Goal: Navigation & Orientation: Find specific page/section

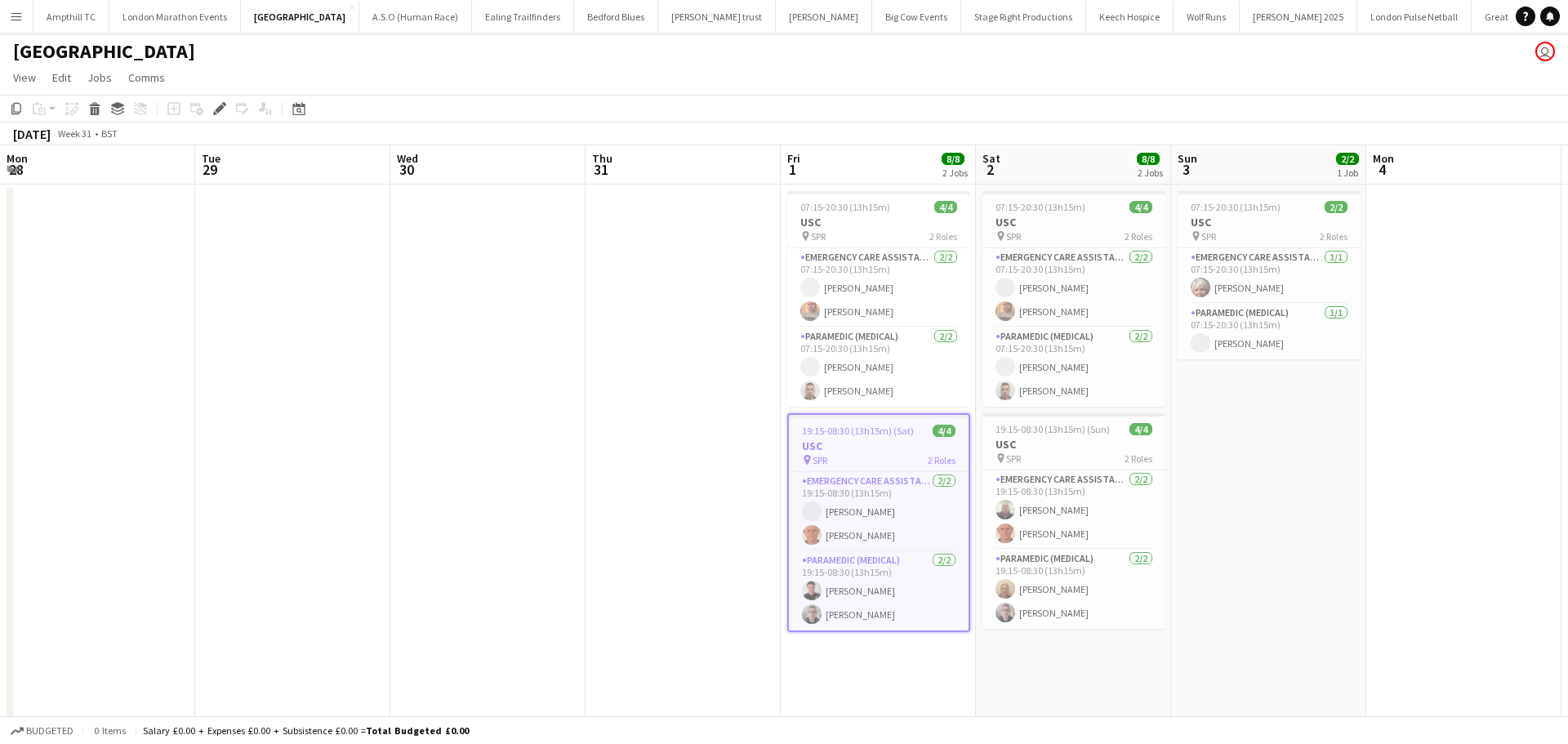
scroll to position [0, 562]
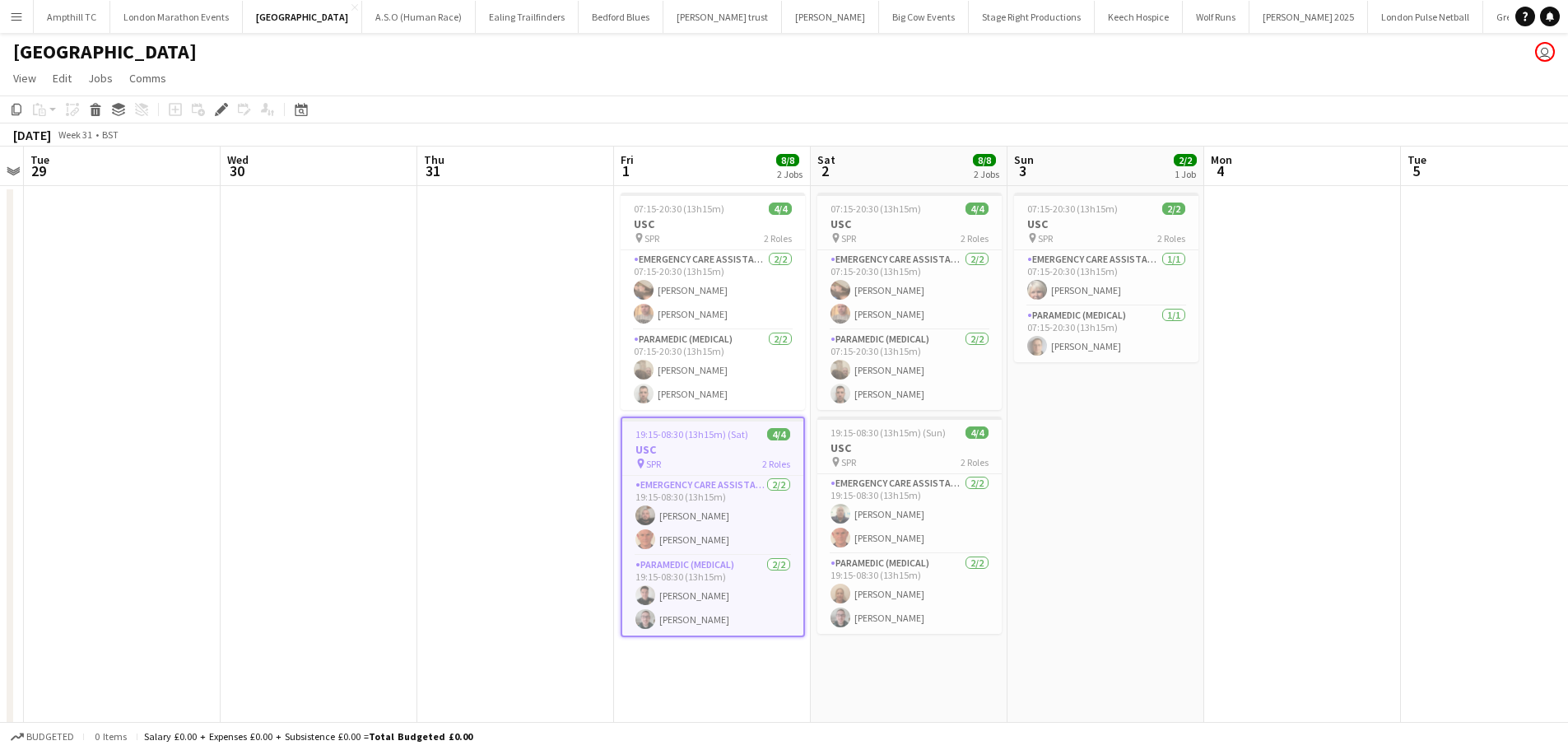
click at [17, 15] on app-icon "Menu" at bounding box center [16, 16] width 13 height 13
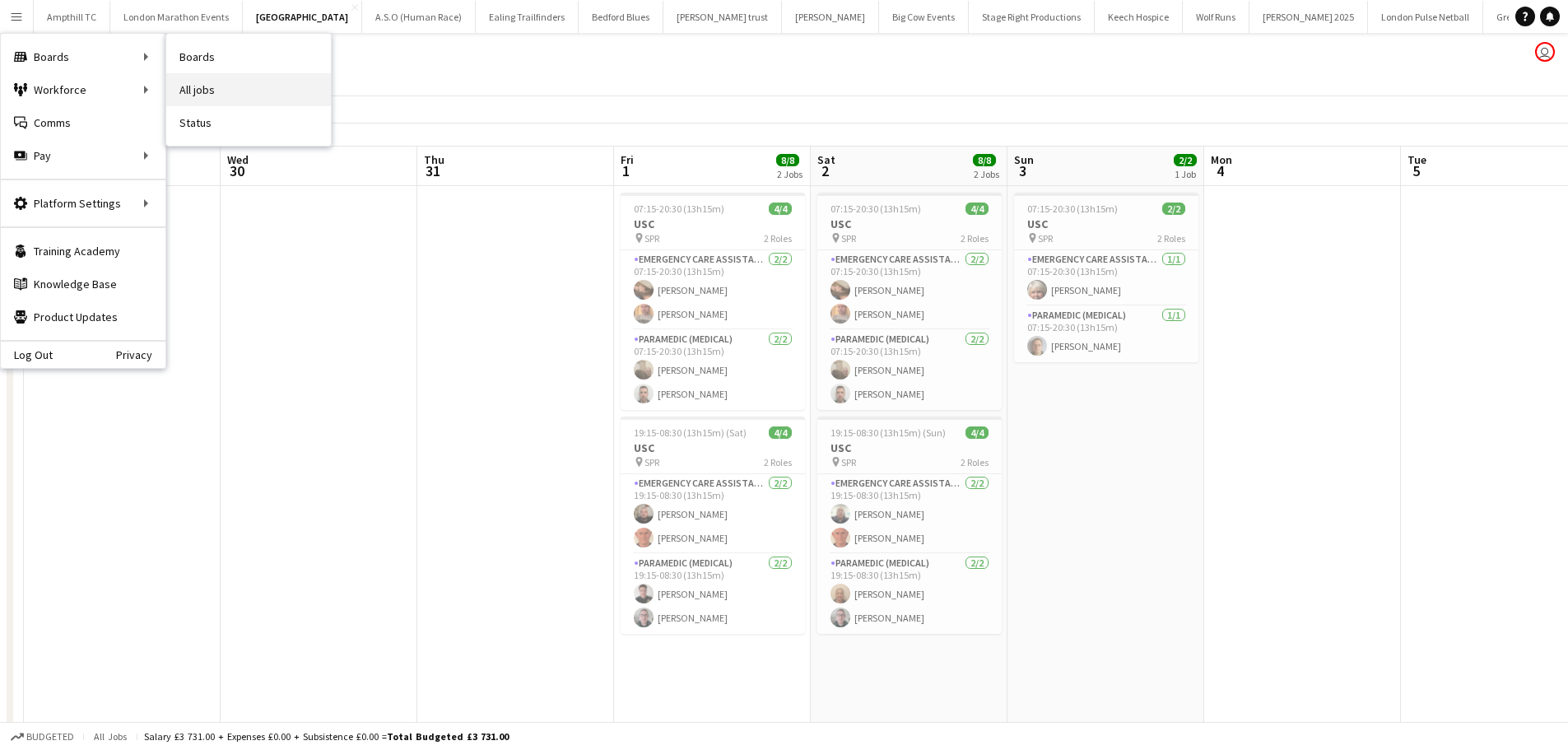
click at [197, 84] on link "All jobs" at bounding box center [248, 90] width 164 height 33
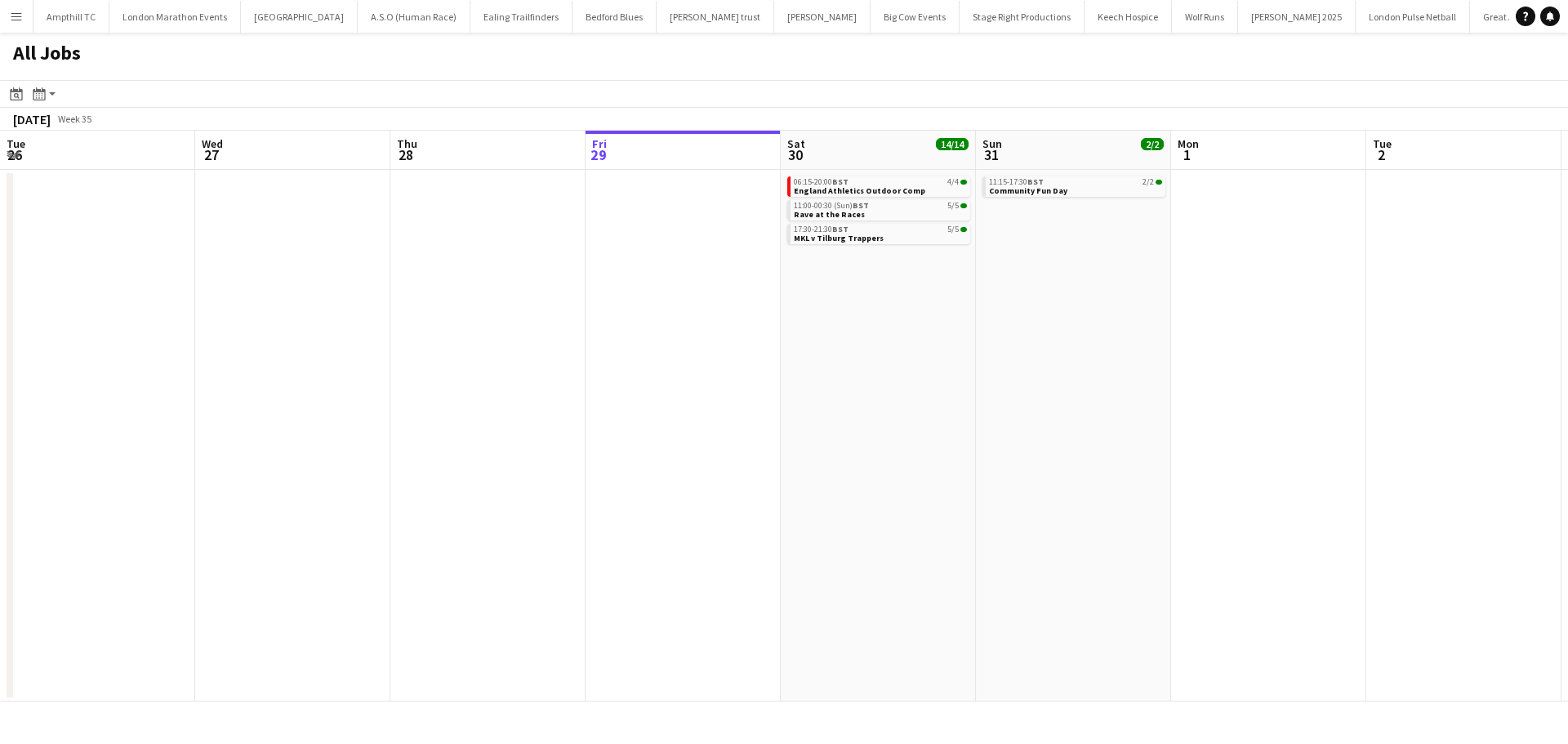
scroll to position [0, 390]
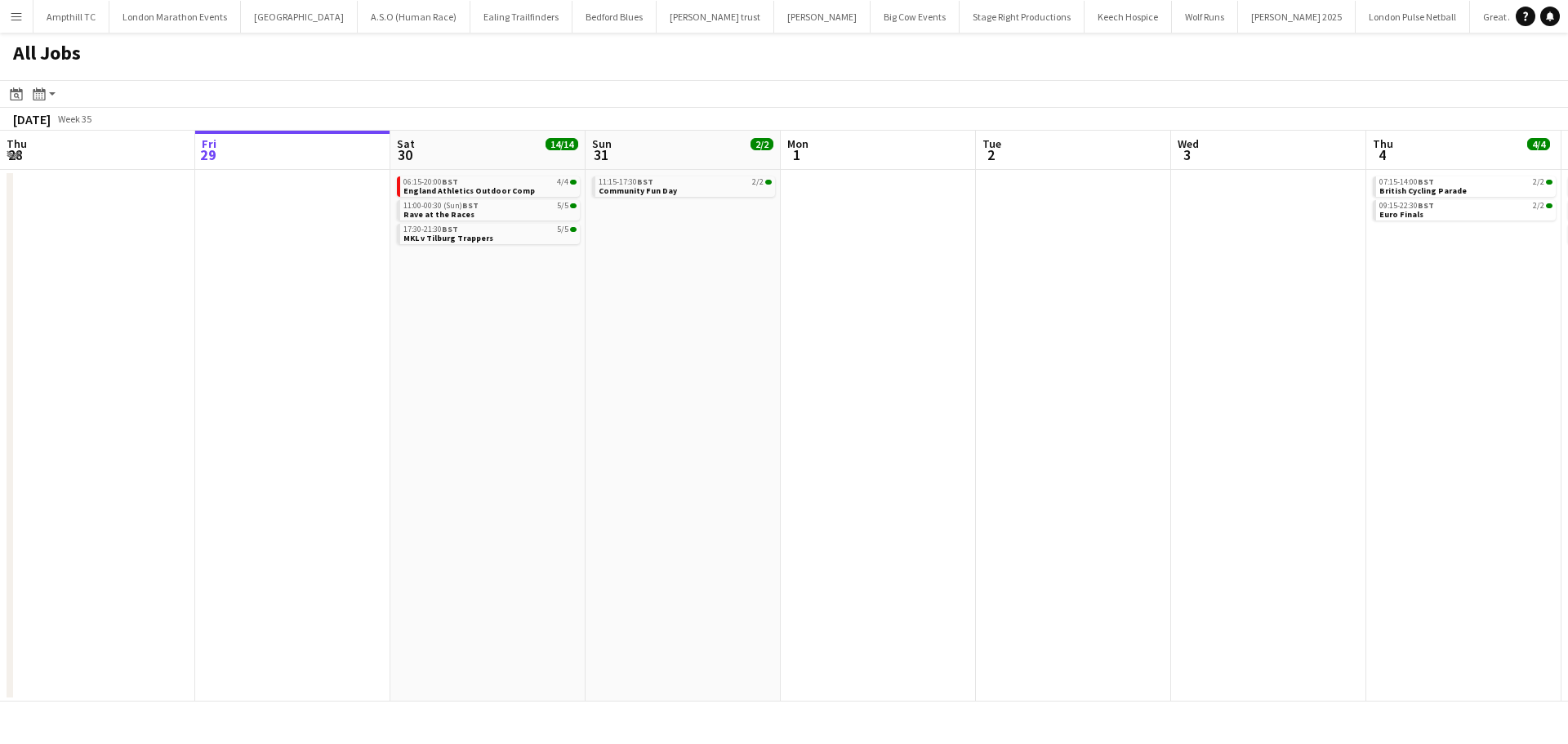
click at [11, 16] on app-icon "Menu" at bounding box center [16, 16] width 13 height 13
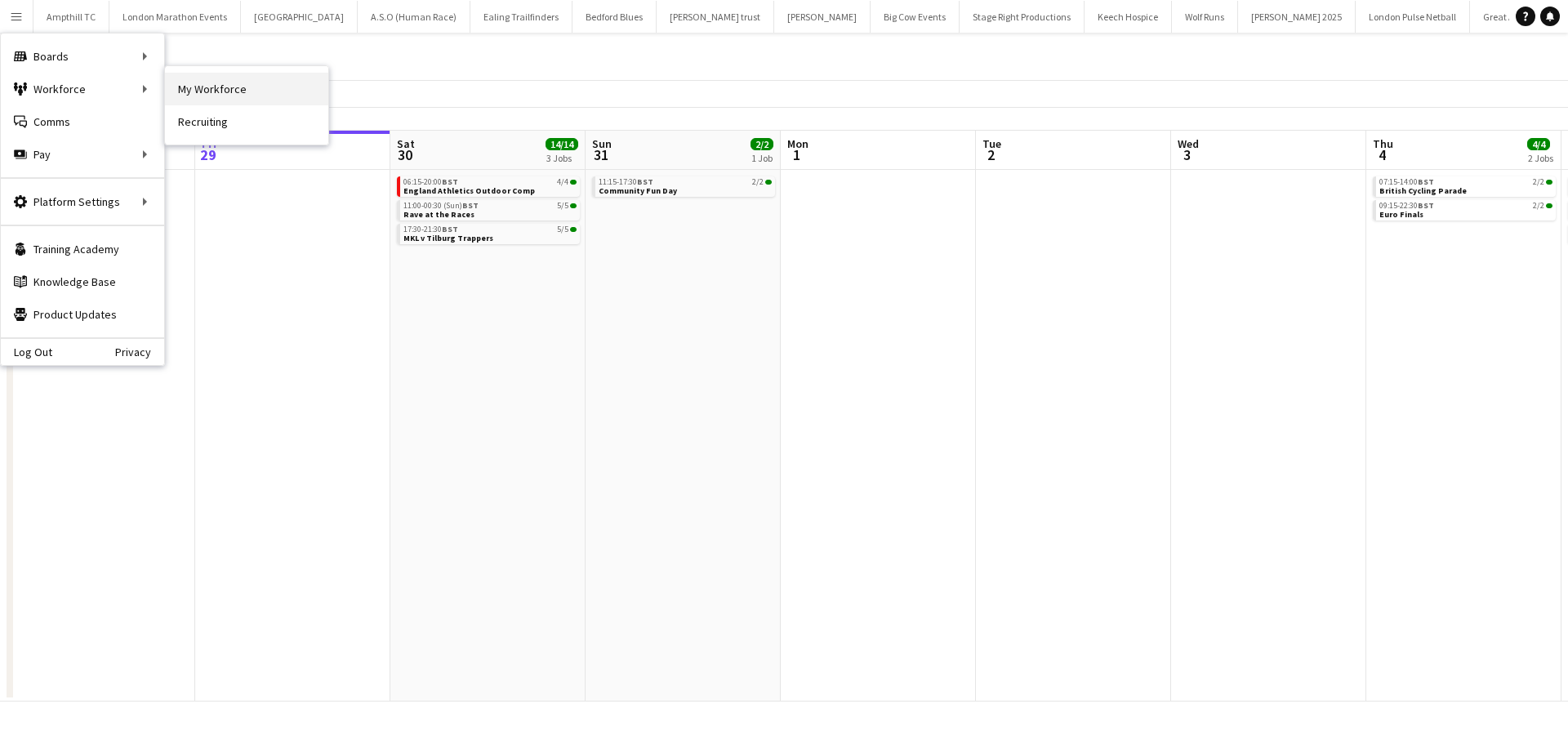
click at [211, 88] on link "My Workforce" at bounding box center [246, 89] width 163 height 33
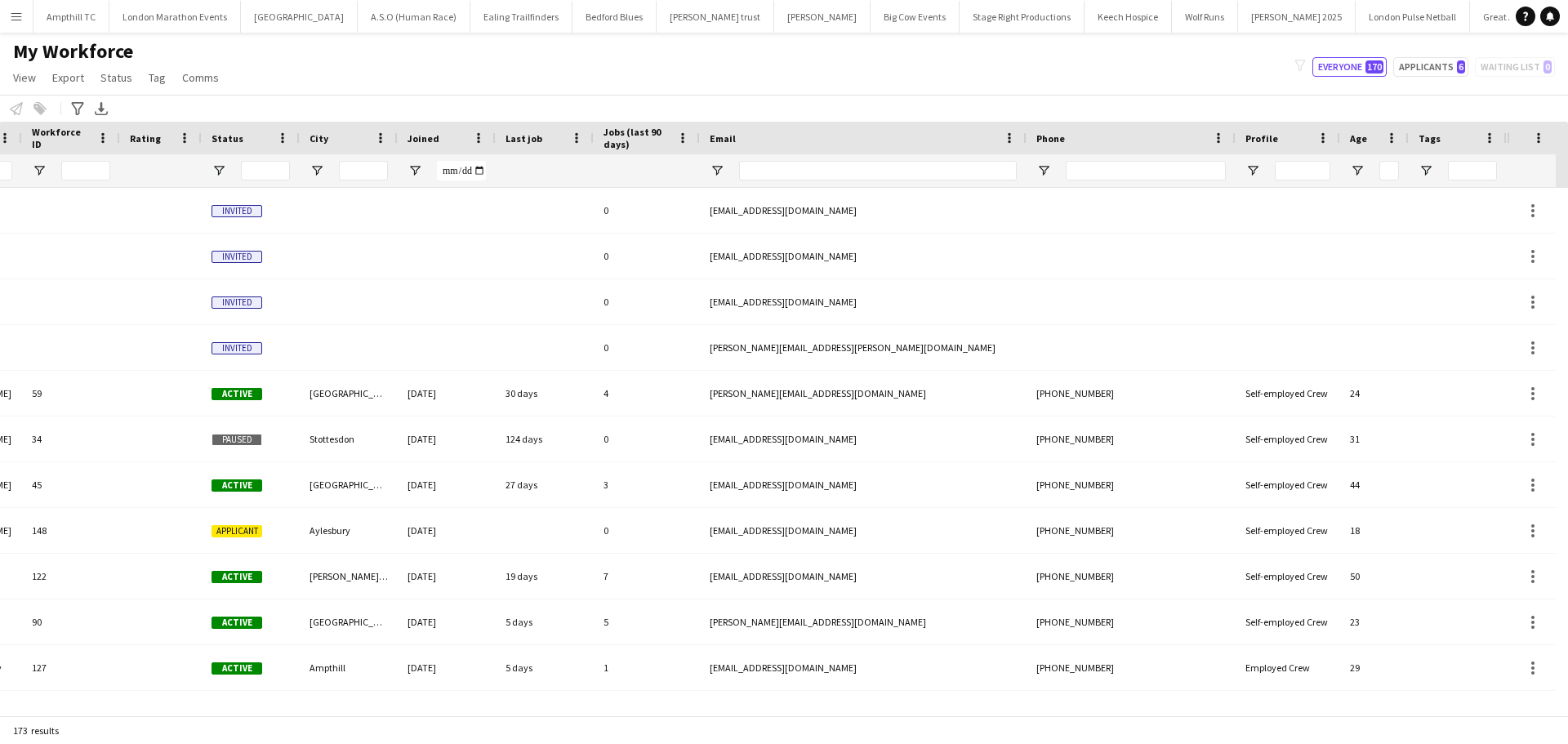
scroll to position [0, 240]
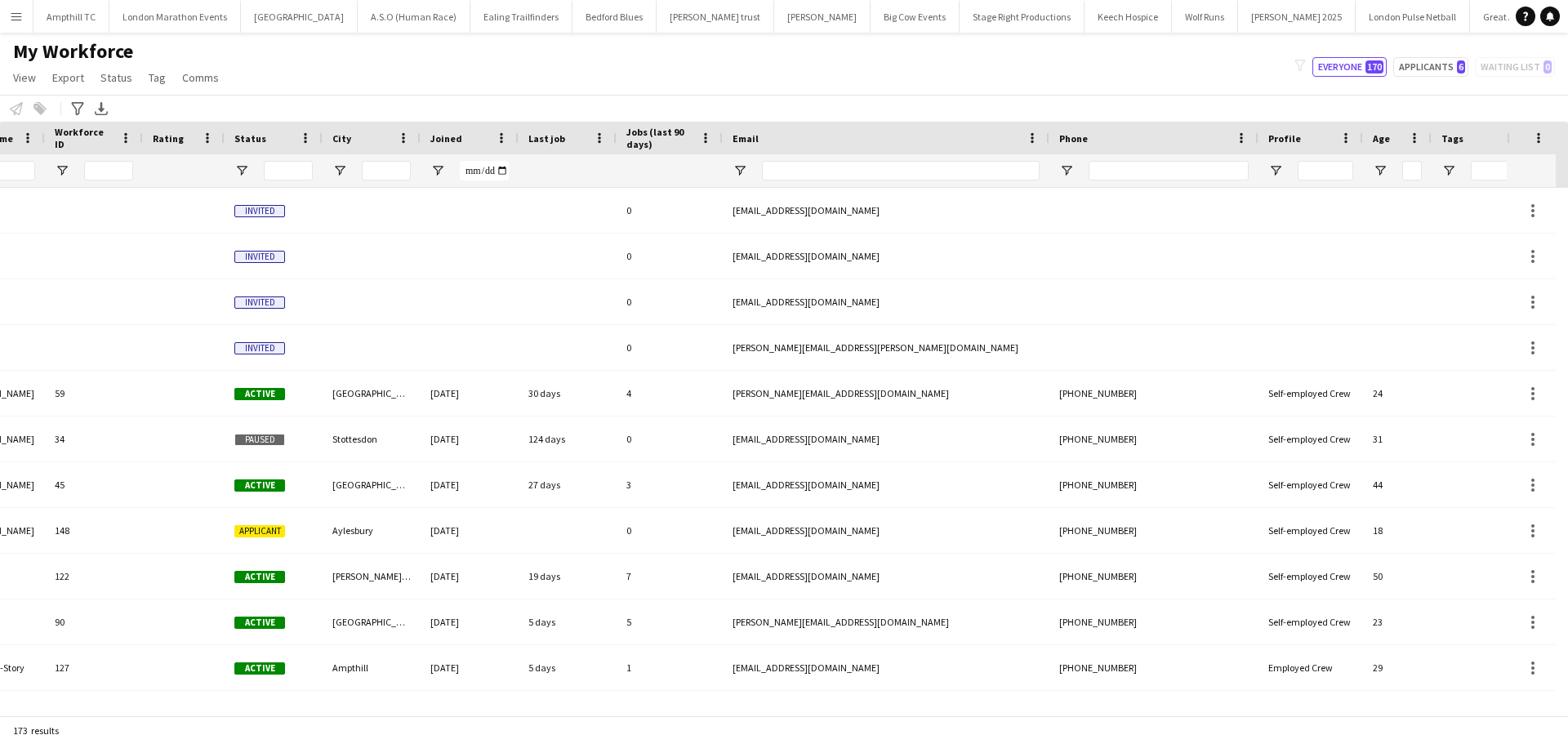
click at [20, 23] on button "Menu" at bounding box center [16, 16] width 33 height 33
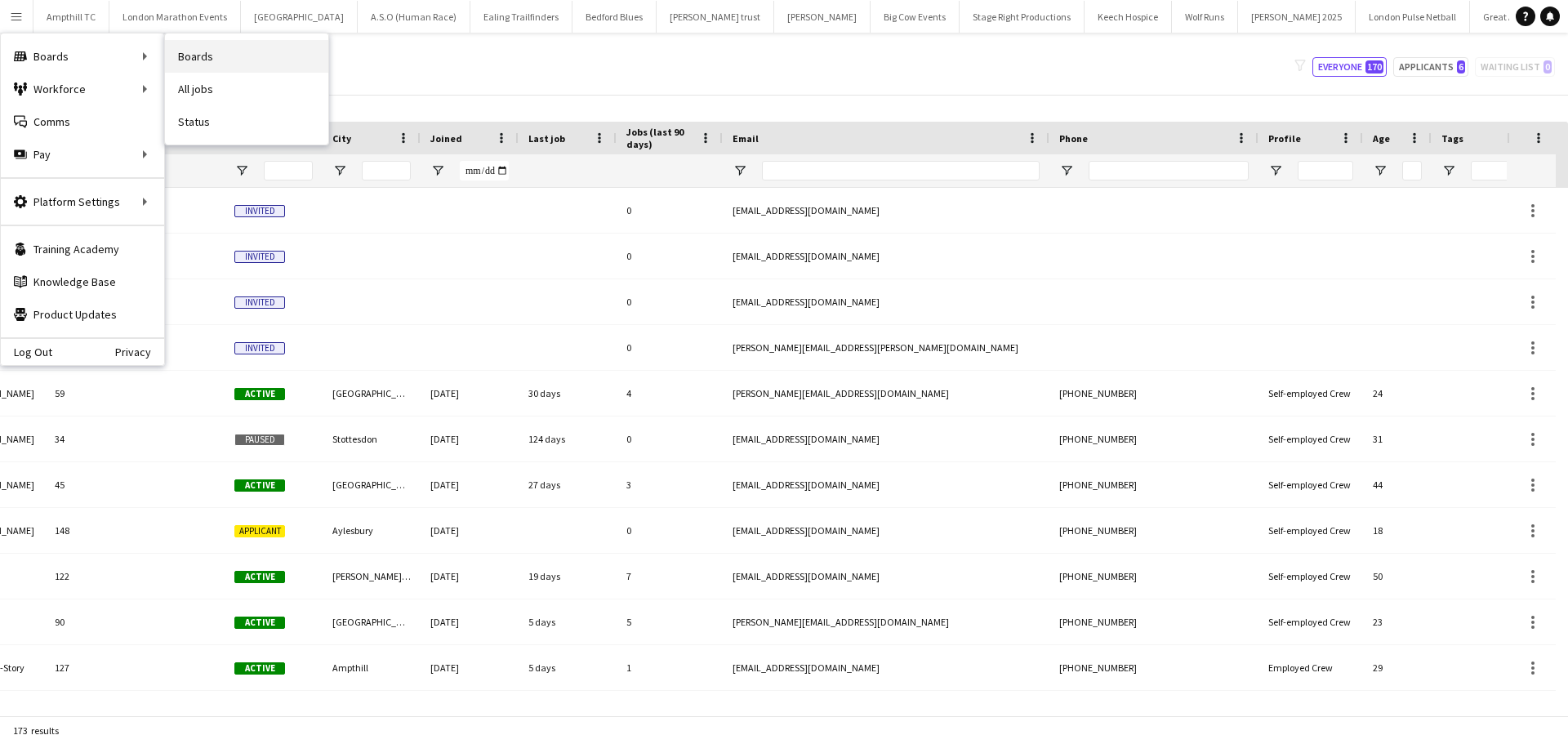
click at [192, 62] on link "Boards" at bounding box center [246, 55] width 163 height 33
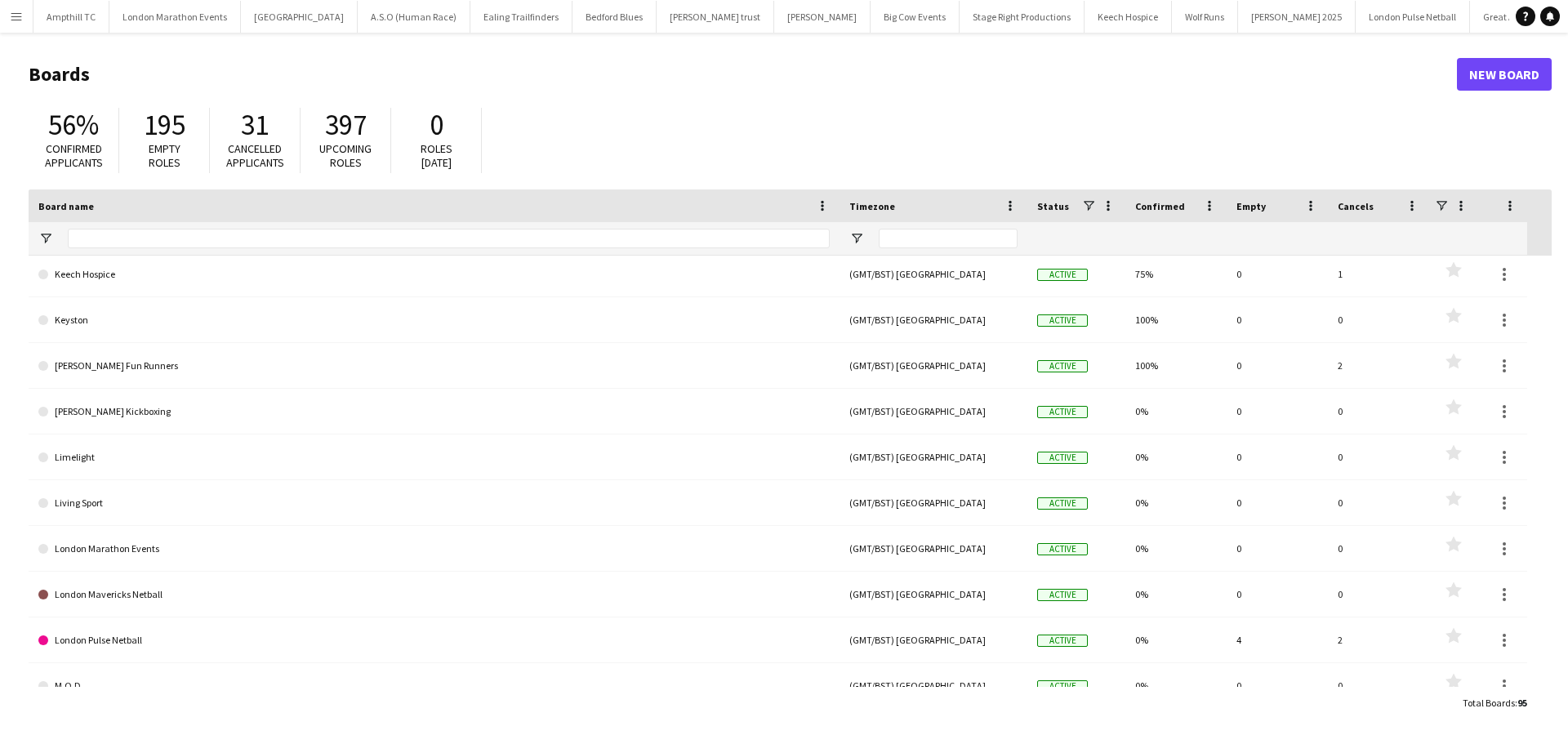
scroll to position [2204, 0]
